Goal: Transaction & Acquisition: Purchase product/service

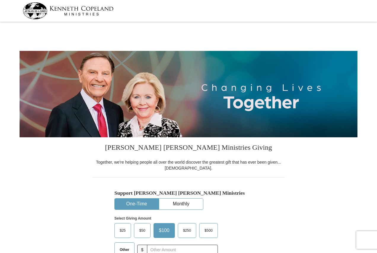
select select "PA"
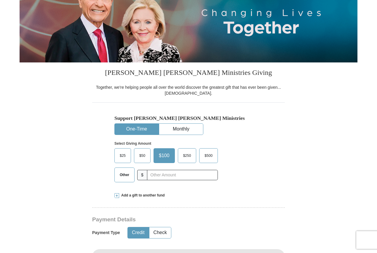
scroll to position [89, 0]
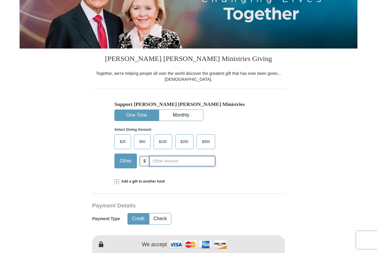
click at [162, 162] on input "text" at bounding box center [182, 161] width 66 height 10
type input "20"
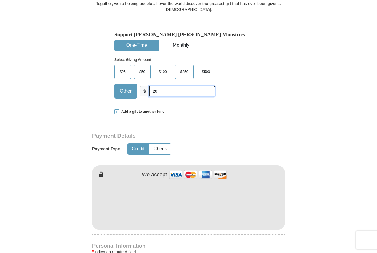
scroll to position [207, 0]
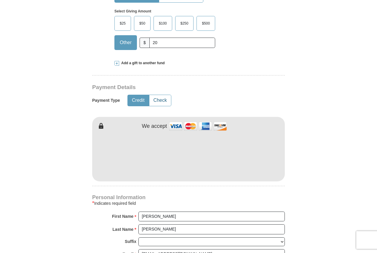
click at [155, 101] on button "Check" at bounding box center [160, 100] width 22 height 11
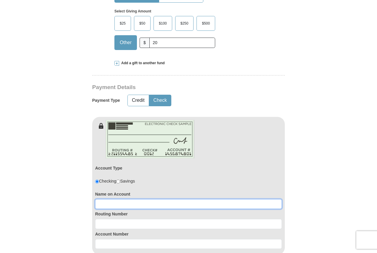
click at [130, 205] on input at bounding box center [188, 204] width 187 height 10
type input "[PERSON_NAME]"
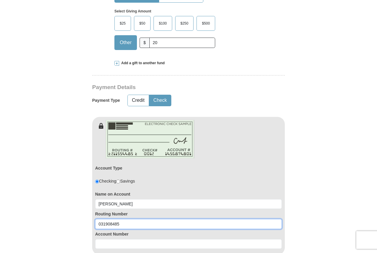
type input "031908485"
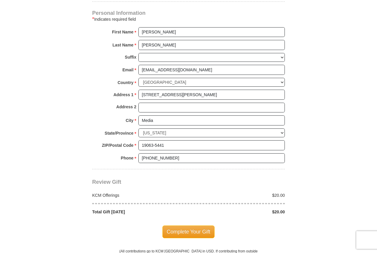
scroll to position [533, 0]
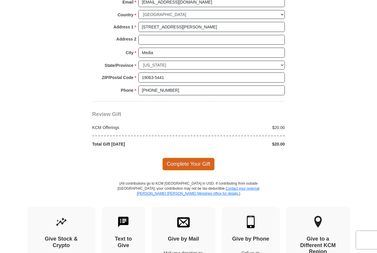
type input "0360154439"
click at [192, 166] on span "Complete Your Gift" at bounding box center [188, 164] width 52 height 12
